Goal: Task Accomplishment & Management: Use online tool/utility

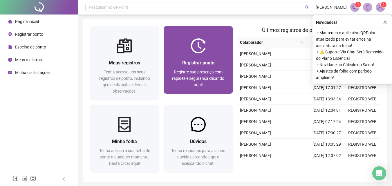
click at [196, 65] on span "Registrar ponto" at bounding box center [198, 63] width 32 height 6
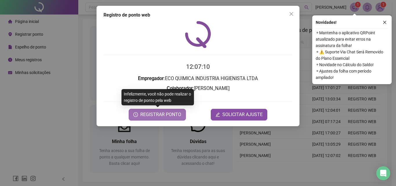
click at [169, 116] on span "REGISTRAR PONTO" at bounding box center [160, 114] width 41 height 7
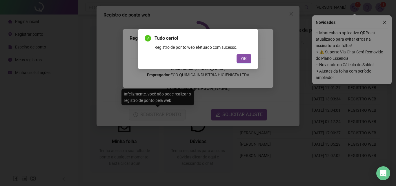
drag, startPoint x: 240, startPoint y: 55, endPoint x: 239, endPoint y: 58, distance: 3.5
click at [239, 57] on button "OK" at bounding box center [244, 58] width 15 height 9
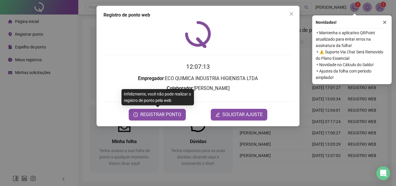
click at [380, 9] on div "Registro de ponto web 12:07:13 Empregador : ECO QUIMICA INDUSTRIA HIGIENISTA LT…" at bounding box center [198, 93] width 396 height 186
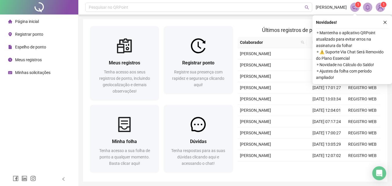
click at [382, 9] on img at bounding box center [380, 7] width 9 height 9
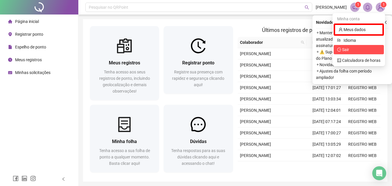
click at [351, 48] on span "Sair" at bounding box center [358, 49] width 43 height 6
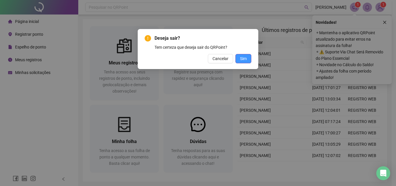
click at [247, 56] on span "Sim" at bounding box center [243, 58] width 7 height 6
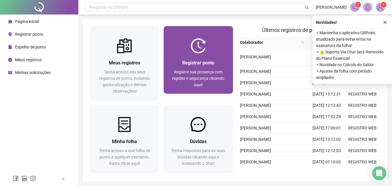
click at [205, 71] on span "Registre sua presença com rapidez e segurança clicando aqui!" at bounding box center [198, 78] width 52 height 17
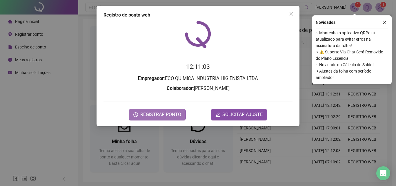
click at [166, 117] on span "REGISTRAR PONTO" at bounding box center [160, 114] width 41 height 7
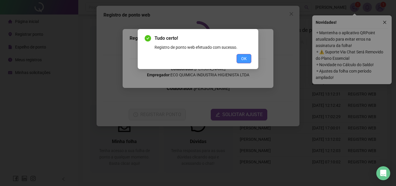
click at [244, 58] on span "OK" at bounding box center [244, 58] width 6 height 6
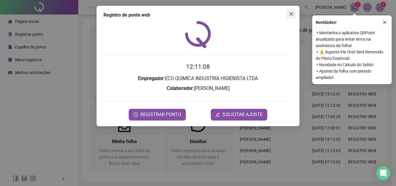
click at [291, 13] on icon "close" at bounding box center [291, 13] width 3 height 3
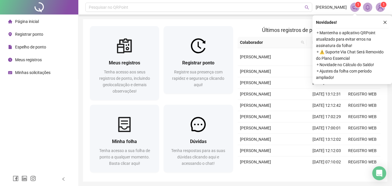
click at [378, 7] on img at bounding box center [380, 7] width 9 height 9
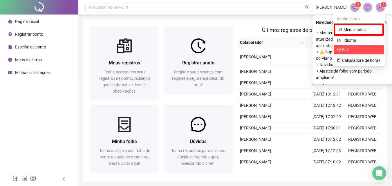
click at [345, 48] on span "Sair" at bounding box center [345, 49] width 7 height 5
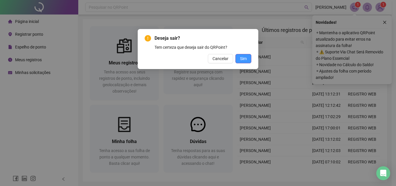
click at [247, 58] on span "Sim" at bounding box center [243, 58] width 7 height 6
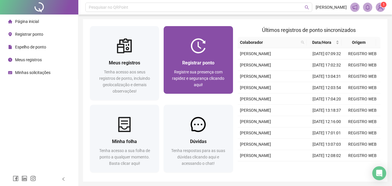
click at [199, 63] on span "Registrar ponto" at bounding box center [198, 63] width 32 height 6
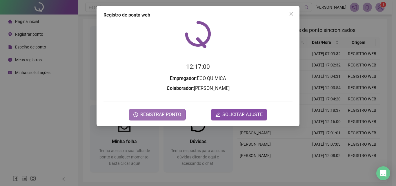
click at [166, 113] on span "REGISTRAR PONTO" at bounding box center [160, 114] width 41 height 7
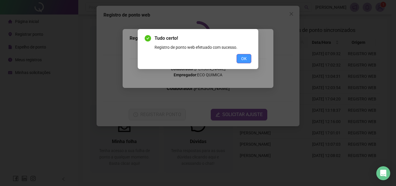
click at [244, 59] on span "OK" at bounding box center [244, 58] width 6 height 6
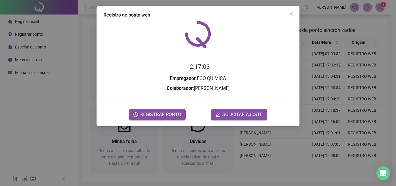
click at [382, 8] on div "Registro de ponto web 12:17:03 Empregador : ECO QUIMICA Colaborador : RIBAMAR R…" at bounding box center [198, 93] width 396 height 186
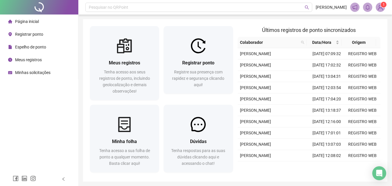
click at [382, 8] on img at bounding box center [380, 7] width 9 height 9
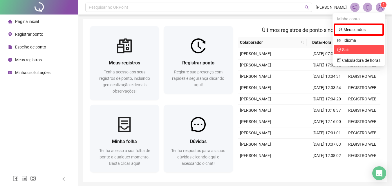
click at [359, 47] on span "Sair" at bounding box center [358, 49] width 43 height 6
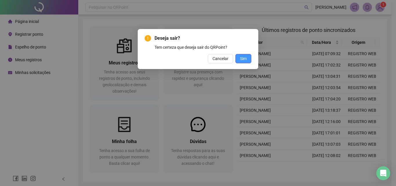
click at [244, 59] on span "Sim" at bounding box center [243, 58] width 7 height 6
